Goal: Information Seeking & Learning: Learn about a topic

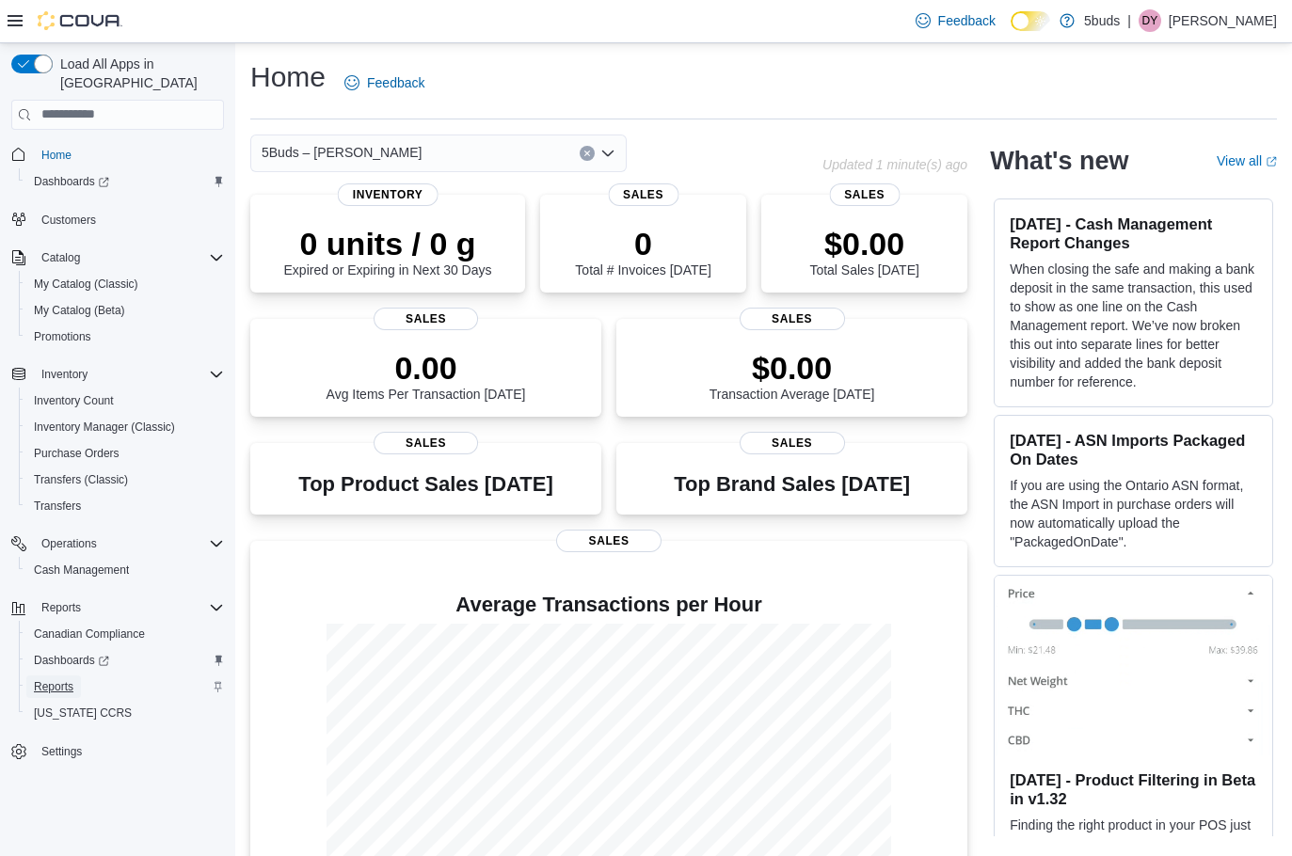
click at [71, 679] on span "Reports" at bounding box center [54, 686] width 40 height 15
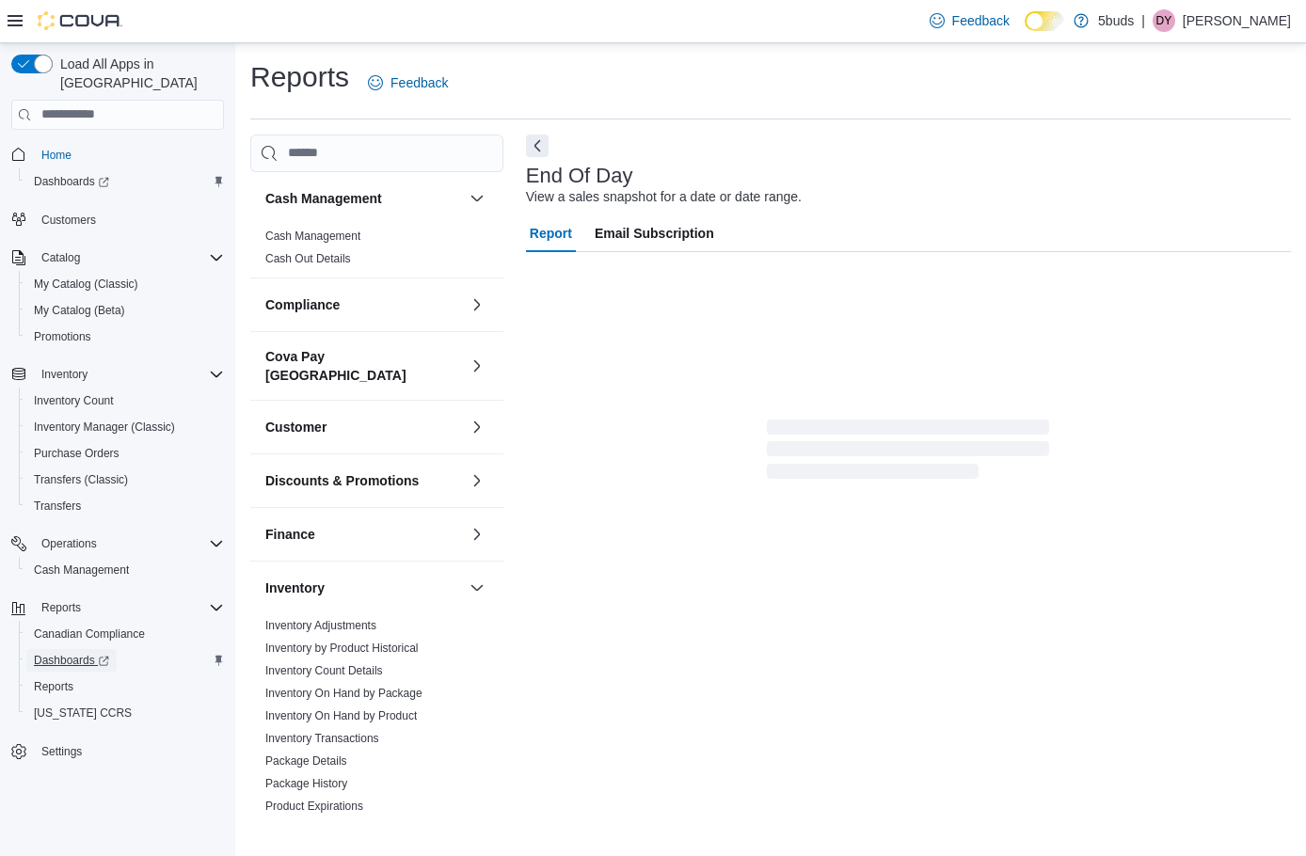
click at [71, 653] on span "Dashboards" at bounding box center [71, 660] width 75 height 15
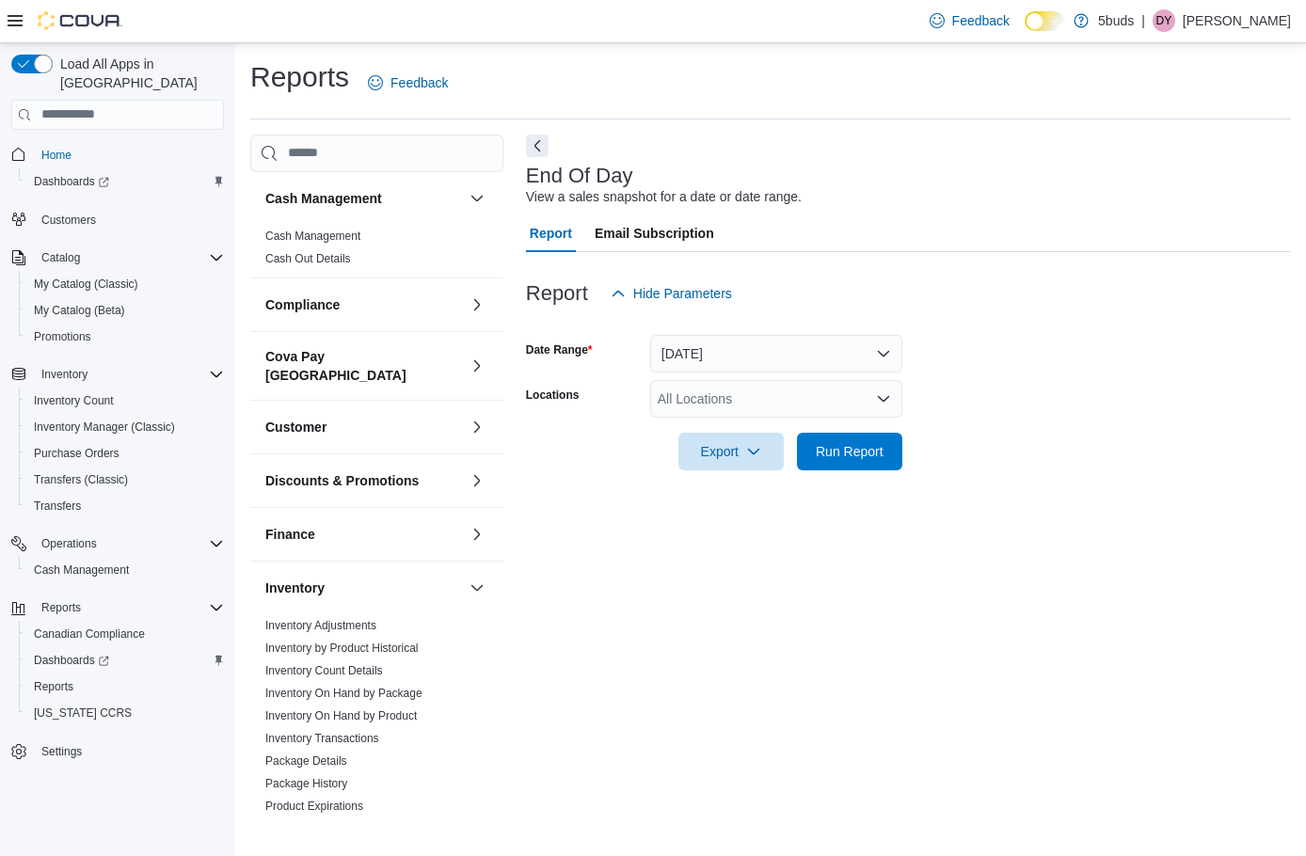
click at [583, 702] on div "End Of Day View a sales snapshot for a date or date range. Report Email Subscri…" at bounding box center [908, 475] width 765 height 680
click at [88, 653] on span "Dashboards" at bounding box center [71, 660] width 75 height 15
